Goal: Task Accomplishment & Management: Manage account settings

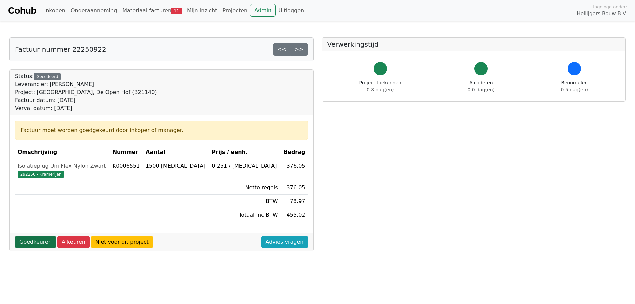
click at [37, 242] on link "Goedkeuren" at bounding box center [35, 241] width 41 height 13
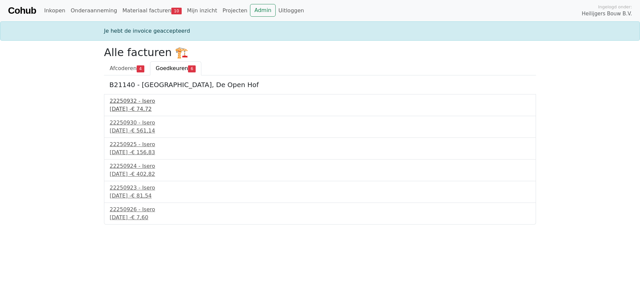
click at [126, 100] on div "22250932 - Isero" at bounding box center [320, 101] width 421 height 8
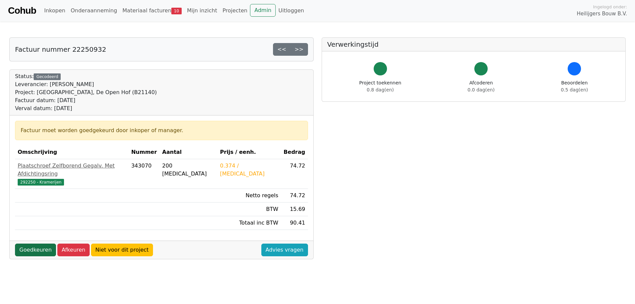
click at [30, 243] on link "Goedkeuren" at bounding box center [35, 249] width 41 height 13
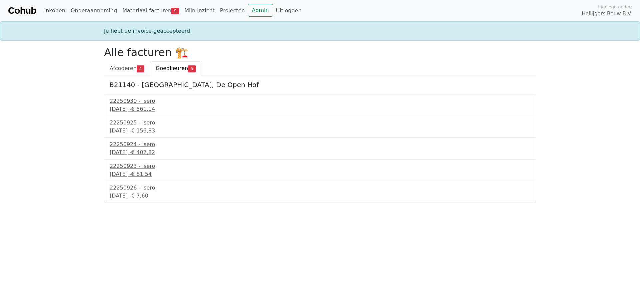
click at [137, 104] on div "22250930 - Isero" at bounding box center [320, 101] width 421 height 8
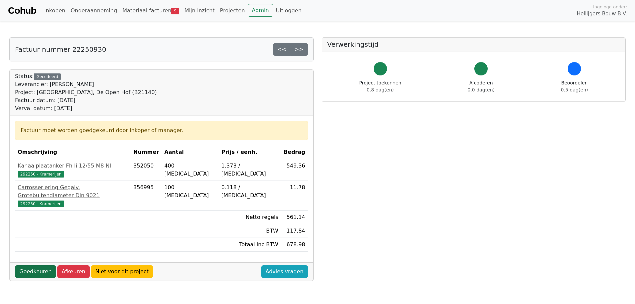
click at [42, 265] on link "Goedkeuren" at bounding box center [35, 271] width 41 height 13
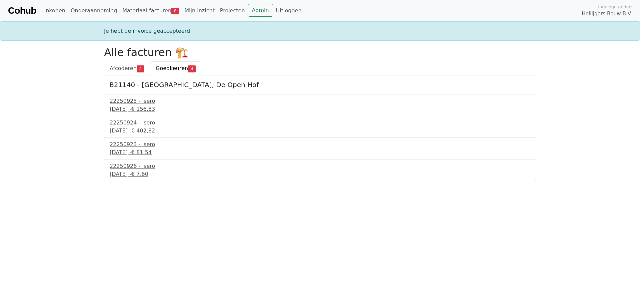
click at [131, 102] on div "22250925 - Isero" at bounding box center [320, 101] width 421 height 8
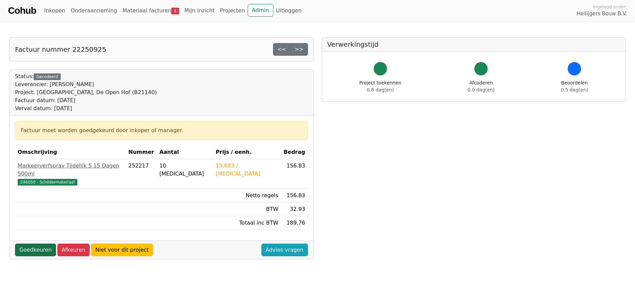
click at [30, 243] on link "Goedkeuren" at bounding box center [35, 249] width 41 height 13
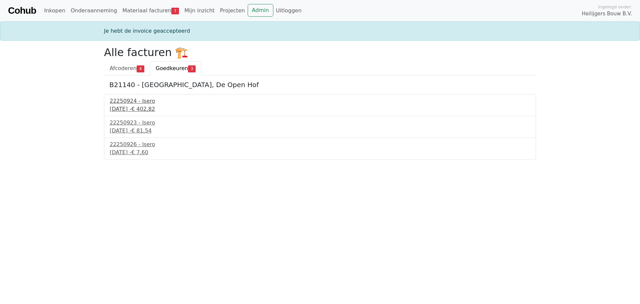
click at [131, 105] on div "22250924 - Isero" at bounding box center [320, 101] width 421 height 8
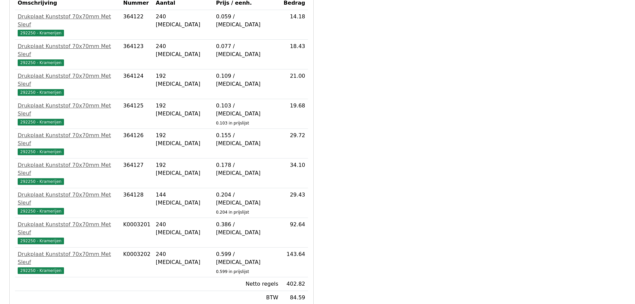
scroll to position [191, 0]
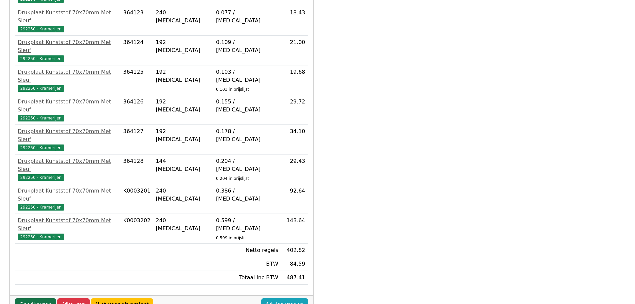
click at [31, 298] on link "Goedkeuren" at bounding box center [35, 304] width 41 height 13
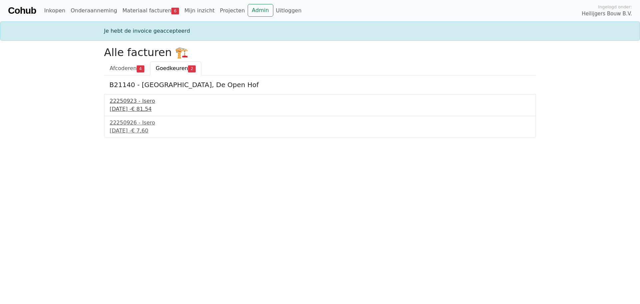
click at [130, 106] on div "[DATE] - € 81,54" at bounding box center [320, 109] width 421 height 8
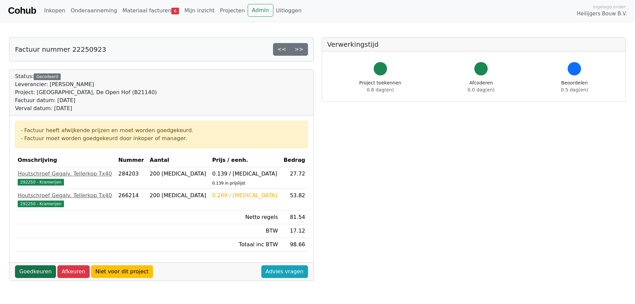
click at [41, 273] on link "Goedkeuren" at bounding box center [35, 271] width 41 height 13
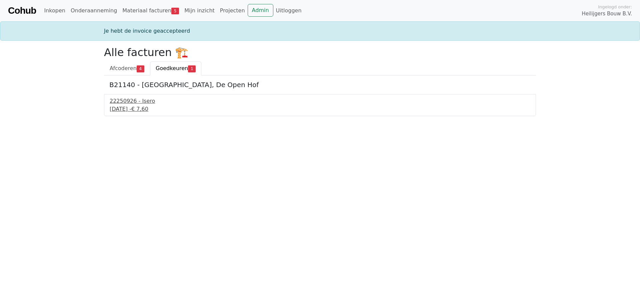
click at [128, 105] on div "23 september 2025 - € 7,60" at bounding box center [320, 109] width 421 height 8
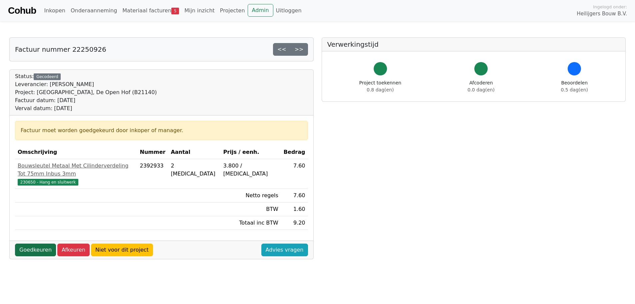
click at [33, 243] on link "Goedkeuren" at bounding box center [35, 249] width 41 height 13
